Goal: Complete application form

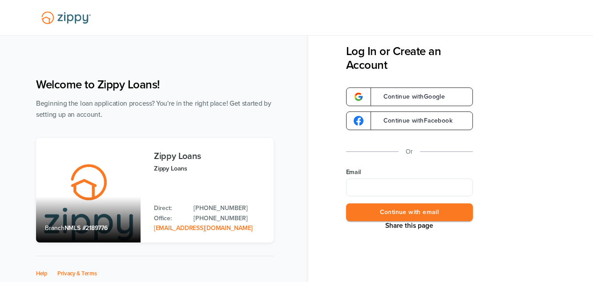
click at [361, 188] on input "Email" at bounding box center [409, 188] width 127 height 18
type input "**********"
click at [346, 204] on button "Continue with email" at bounding box center [409, 213] width 127 height 18
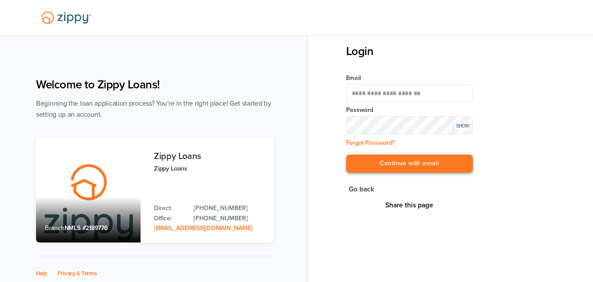
click at [384, 157] on button "Continue with email" at bounding box center [409, 164] width 127 height 18
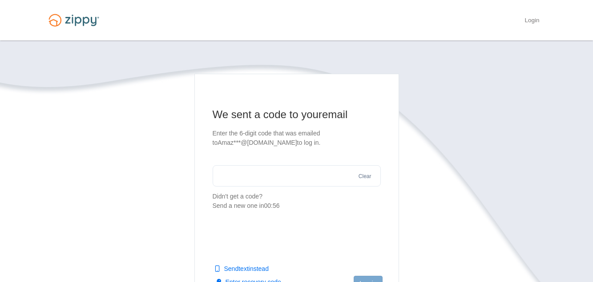
click at [327, 179] on input "text" at bounding box center [297, 175] width 168 height 21
type input "******"
click at [374, 278] on button "Log in" at bounding box center [368, 283] width 28 height 15
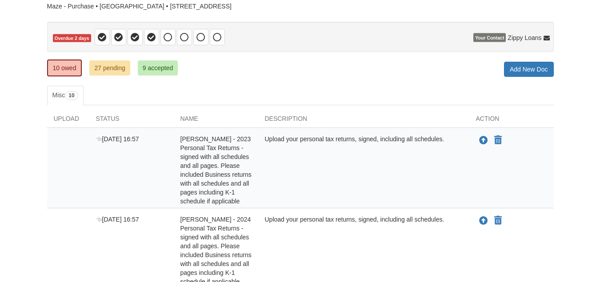
scroll to position [91, 0]
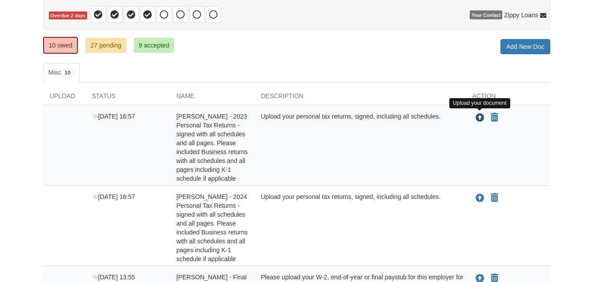
click at [480, 119] on icon "Upload Amanda Maze - 2023 Personal Tax Returns - signed with all schedules and …" at bounding box center [480, 118] width 9 height 9
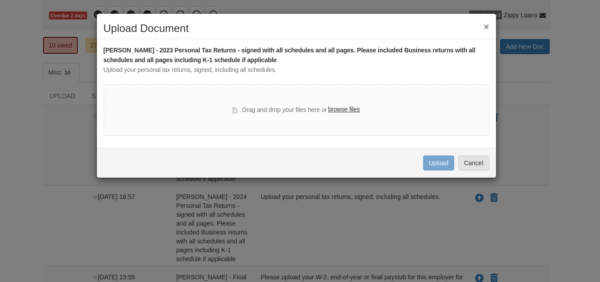
click at [347, 108] on label "browse files" at bounding box center [344, 110] width 32 height 10
click at [0, 0] on input "browse files" at bounding box center [0, 0] width 0 height 0
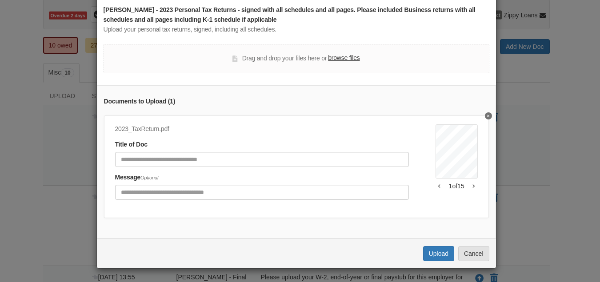
scroll to position [48, 0]
click at [434, 250] on button "Upload" at bounding box center [438, 253] width 31 height 15
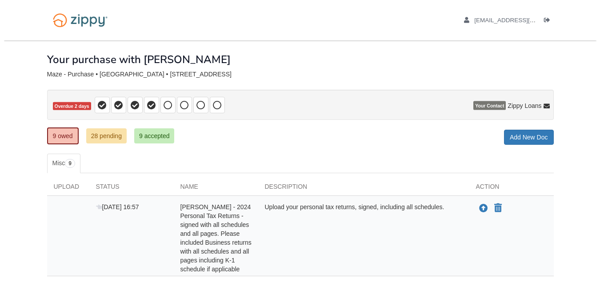
scroll to position [91, 0]
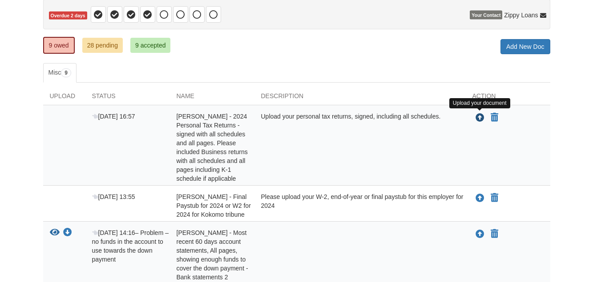
click at [479, 117] on icon "Upload Amanda Maze - 2024 Personal Tax Returns - signed with all schedules and …" at bounding box center [480, 118] width 9 height 9
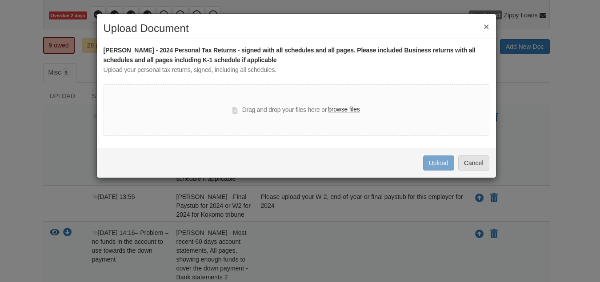
click at [356, 109] on label "browse files" at bounding box center [344, 110] width 32 height 10
click at [0, 0] on input "browse files" at bounding box center [0, 0] width 0 height 0
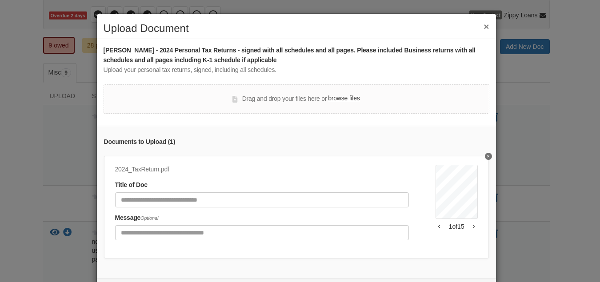
scroll to position [48, 0]
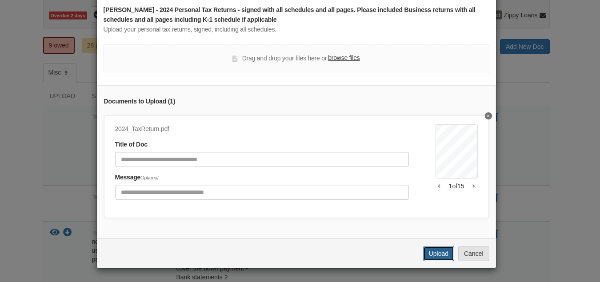
click at [444, 250] on button "Upload" at bounding box center [438, 253] width 31 height 15
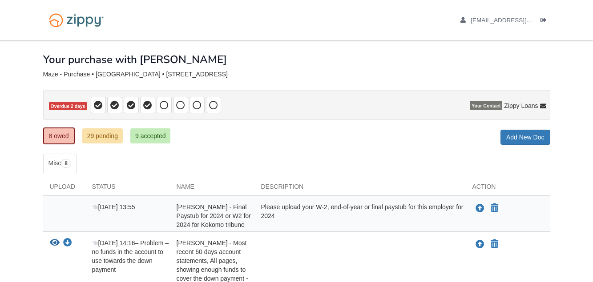
scroll to position [91, 0]
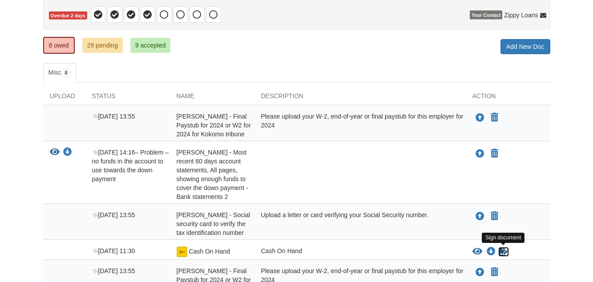
click at [502, 248] on icon "Sign Form" at bounding box center [504, 252] width 10 height 9
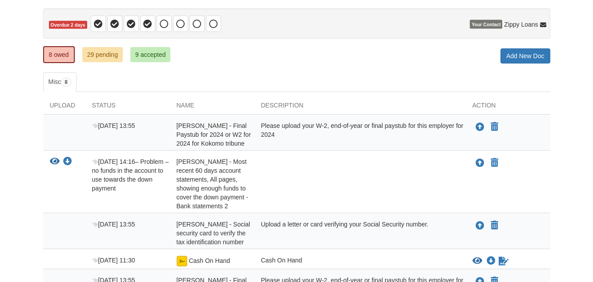
scroll to position [81, 0]
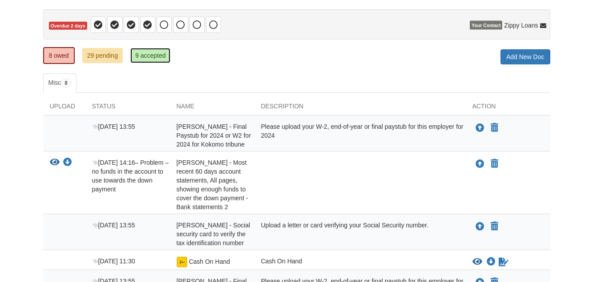
click at [146, 57] on link "9 accepted" at bounding box center [150, 55] width 40 height 15
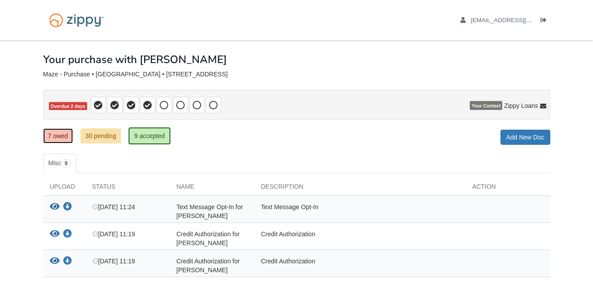
click at [56, 140] on link "7 owed" at bounding box center [58, 136] width 30 height 15
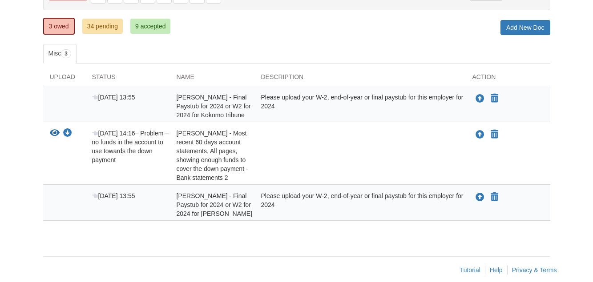
scroll to position [113, 0]
